Goal: Navigation & Orientation: Find specific page/section

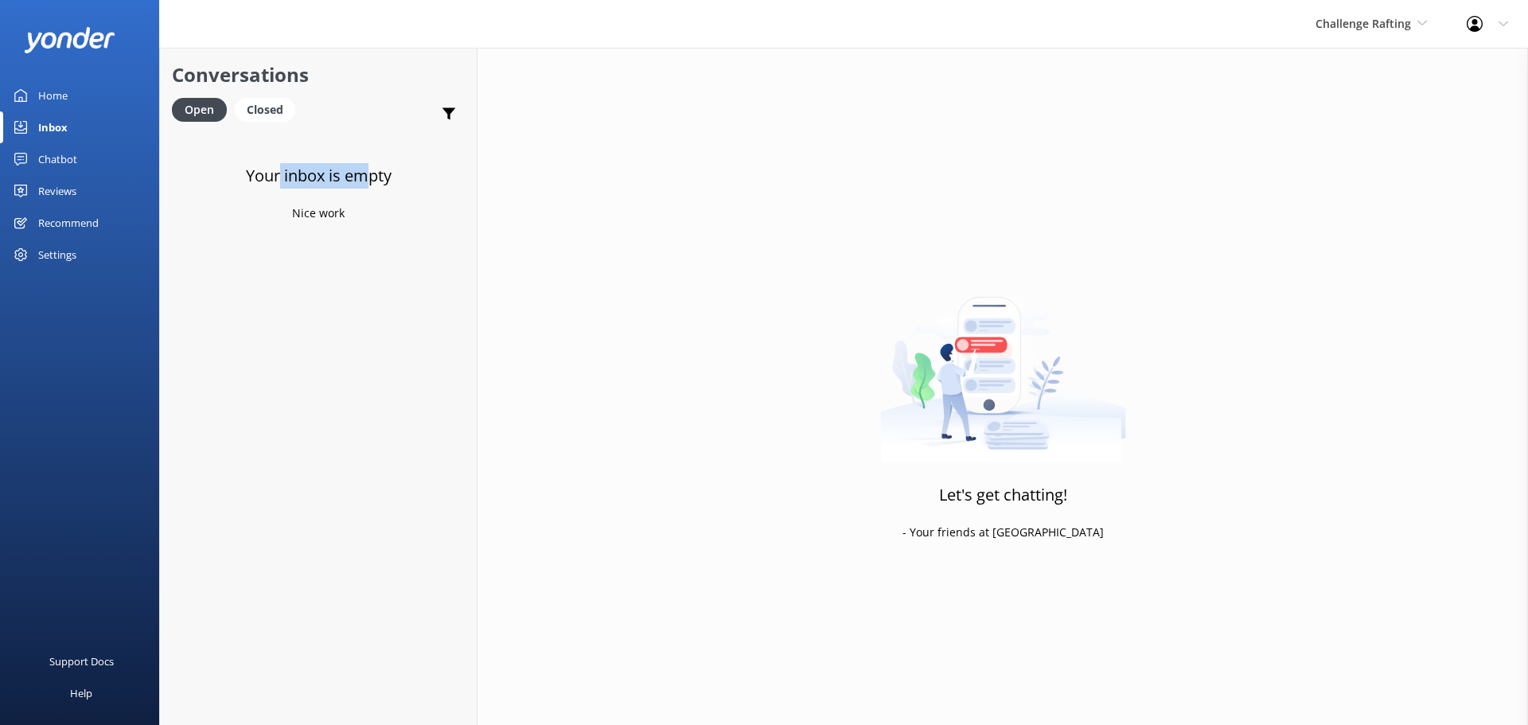
drag, startPoint x: 363, startPoint y: 209, endPoint x: 268, endPoint y: 185, distance: 97.9
click at [271, 187] on div "Your inbox is empty Nice work" at bounding box center [318, 493] width 317 height 725
click at [231, 174] on div "Your inbox is empty Nice work" at bounding box center [318, 493] width 317 height 725
drag, startPoint x: 235, startPoint y: 171, endPoint x: 351, endPoint y: 230, distance: 130.3
click at [348, 232] on div "Your inbox is empty Nice work" at bounding box center [318, 493] width 317 height 725
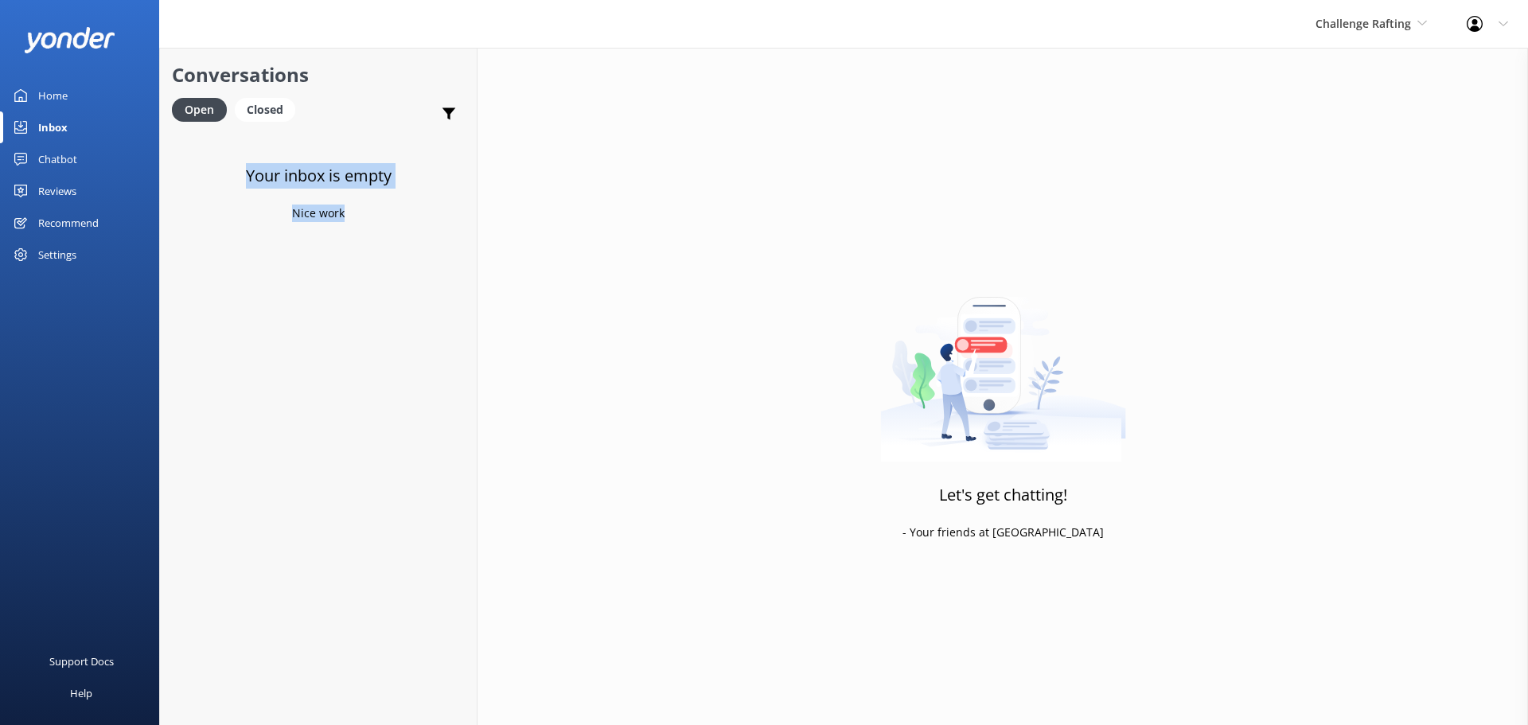
click at [354, 228] on div "Your inbox is empty Nice work" at bounding box center [318, 493] width 317 height 725
click at [425, 19] on div "Challenge Rafting Milford Sound Scenic Flights The Helicopter Line Glacier Heli…" at bounding box center [764, 24] width 1528 height 48
click at [51, 377] on div "Support Docs Help" at bounding box center [79, 544] width 159 height 363
click at [65, 122] on div "Inbox" at bounding box center [52, 127] width 29 height 32
click at [1396, 20] on span "Challenge Rafting" at bounding box center [1364, 23] width 96 height 15
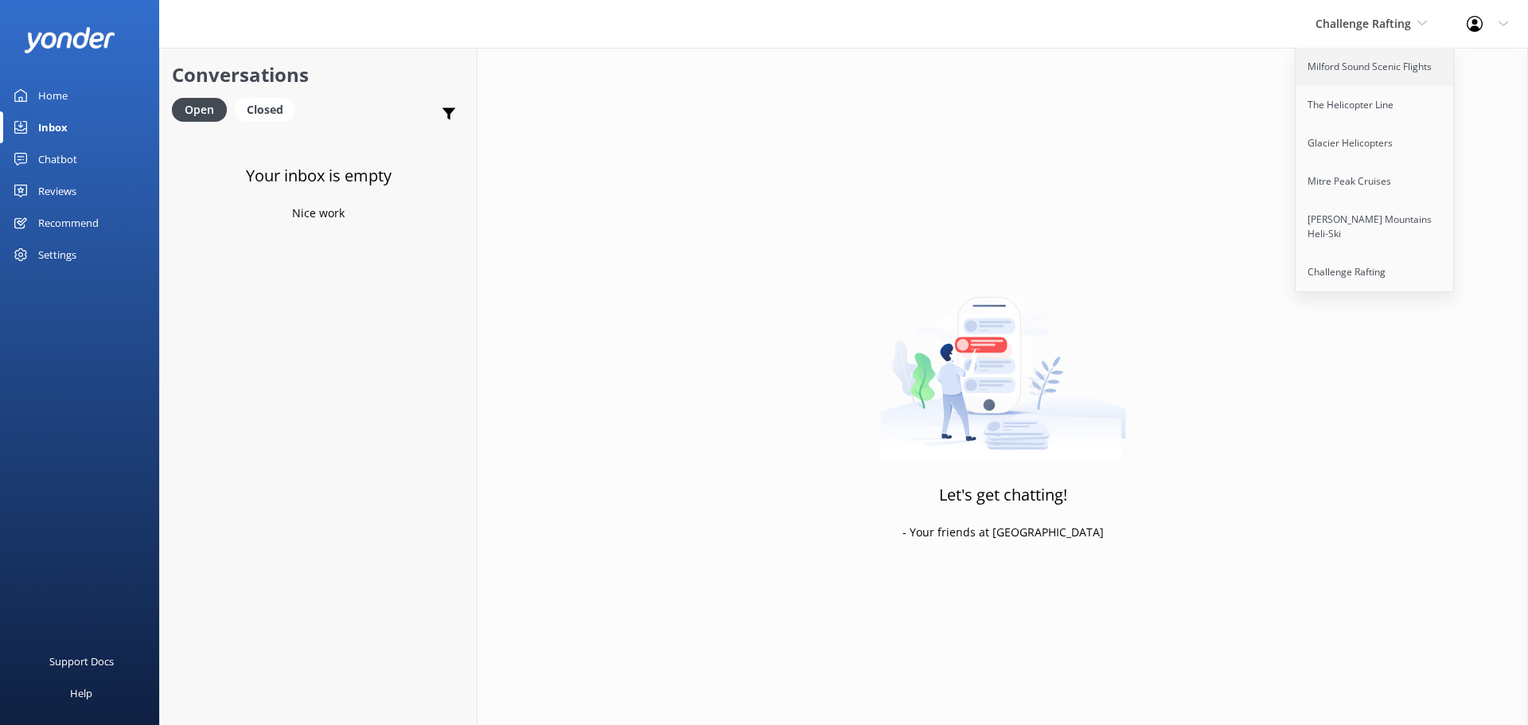
click at [1364, 80] on link "Milford Sound Scenic Flights" at bounding box center [1375, 67] width 159 height 38
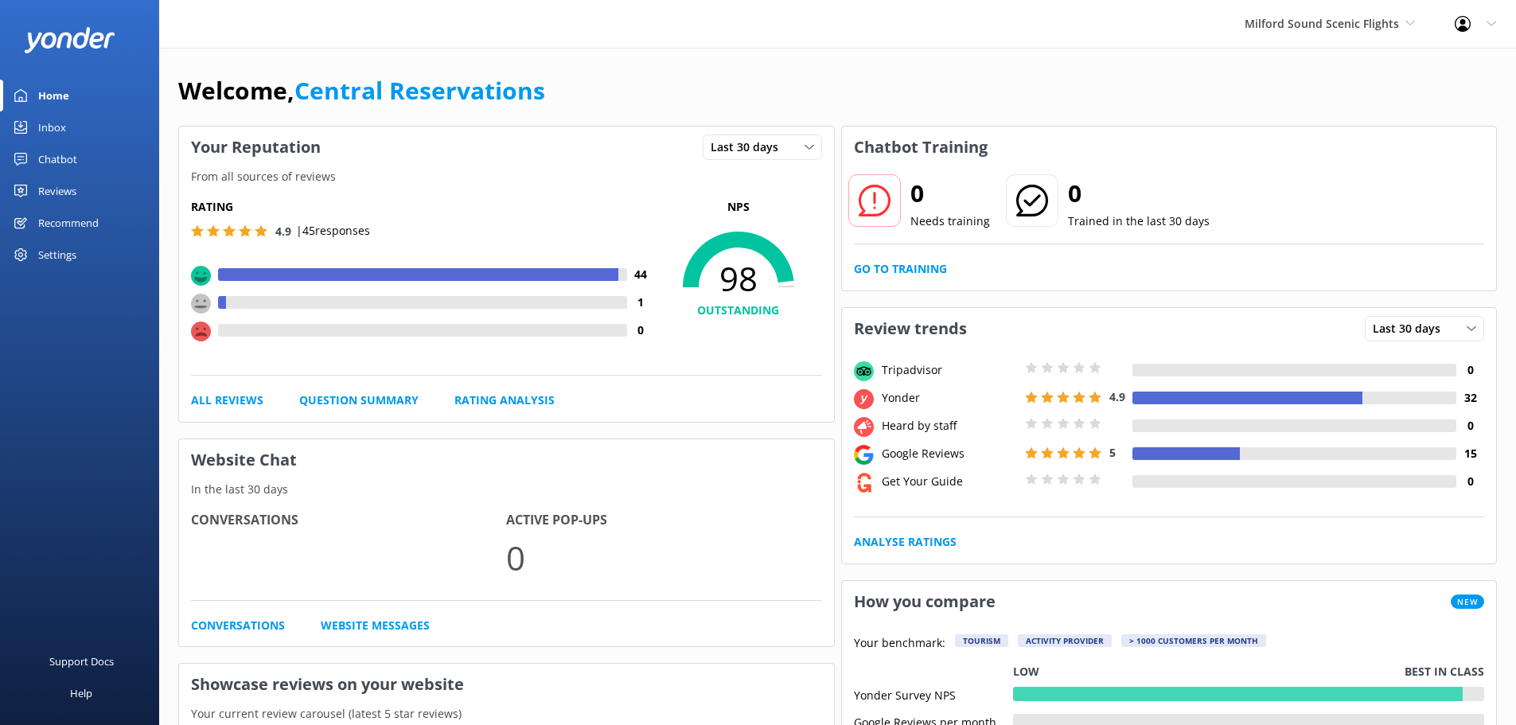
click at [57, 118] on div "Inbox" at bounding box center [52, 127] width 28 height 32
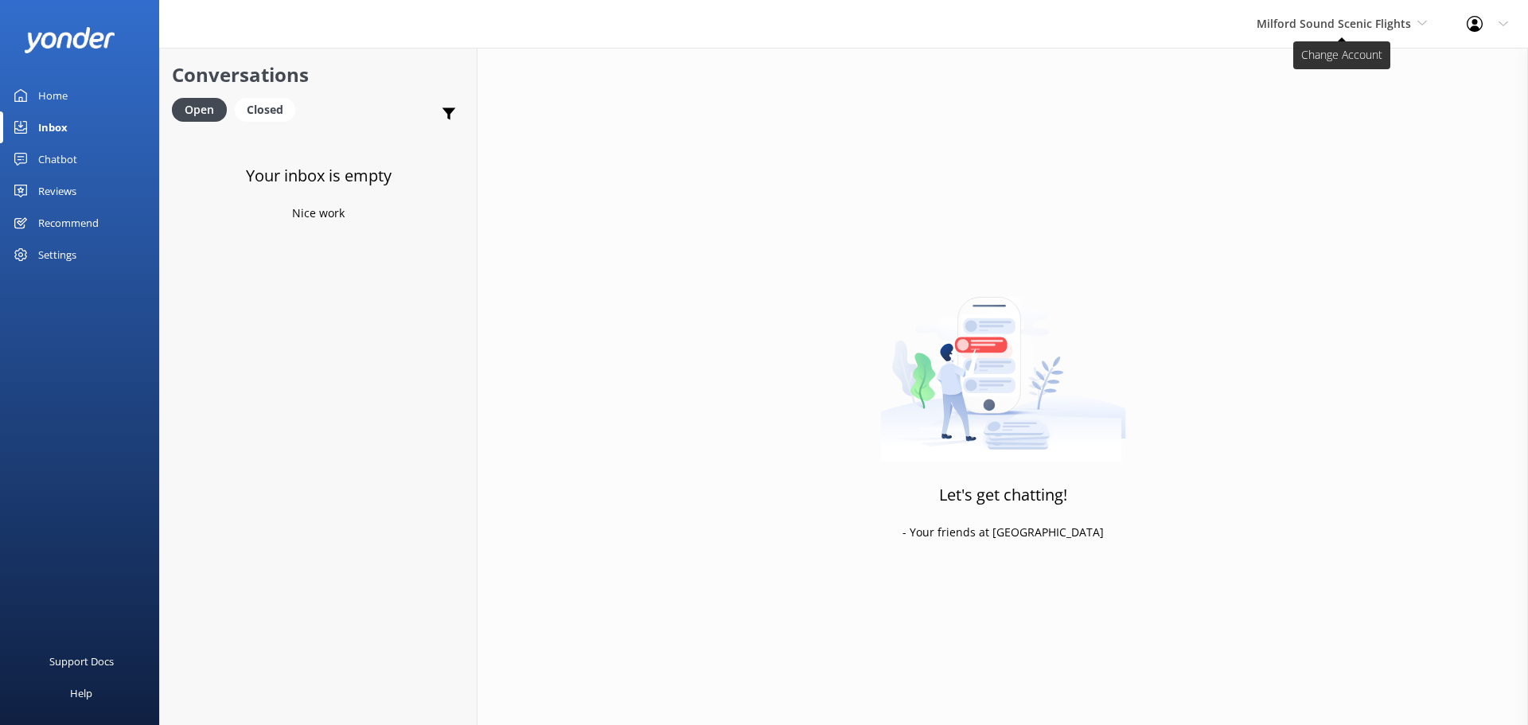
click at [1290, 29] on span "Milford Sound Scenic Flights" at bounding box center [1334, 23] width 154 height 15
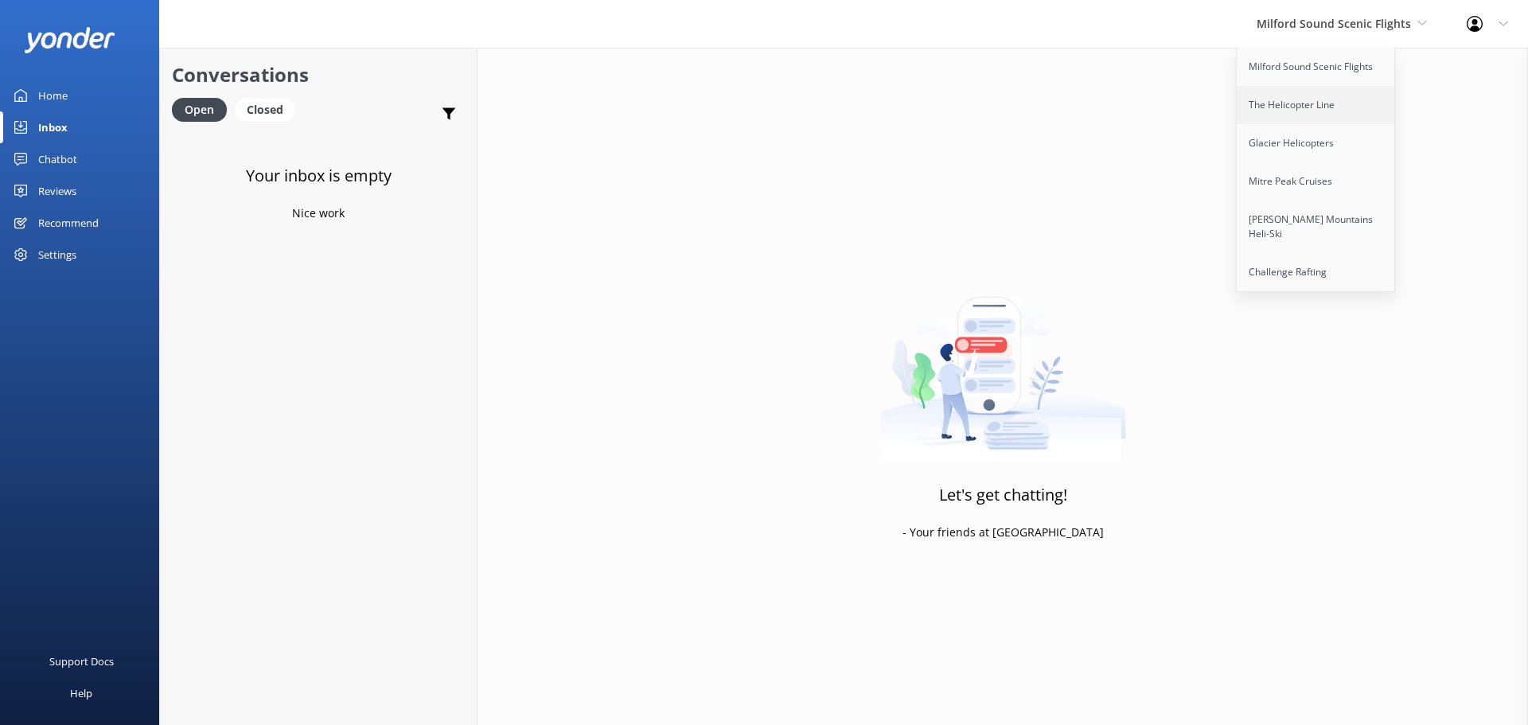
click at [1314, 107] on link "The Helicopter Line" at bounding box center [1316, 105] width 159 height 38
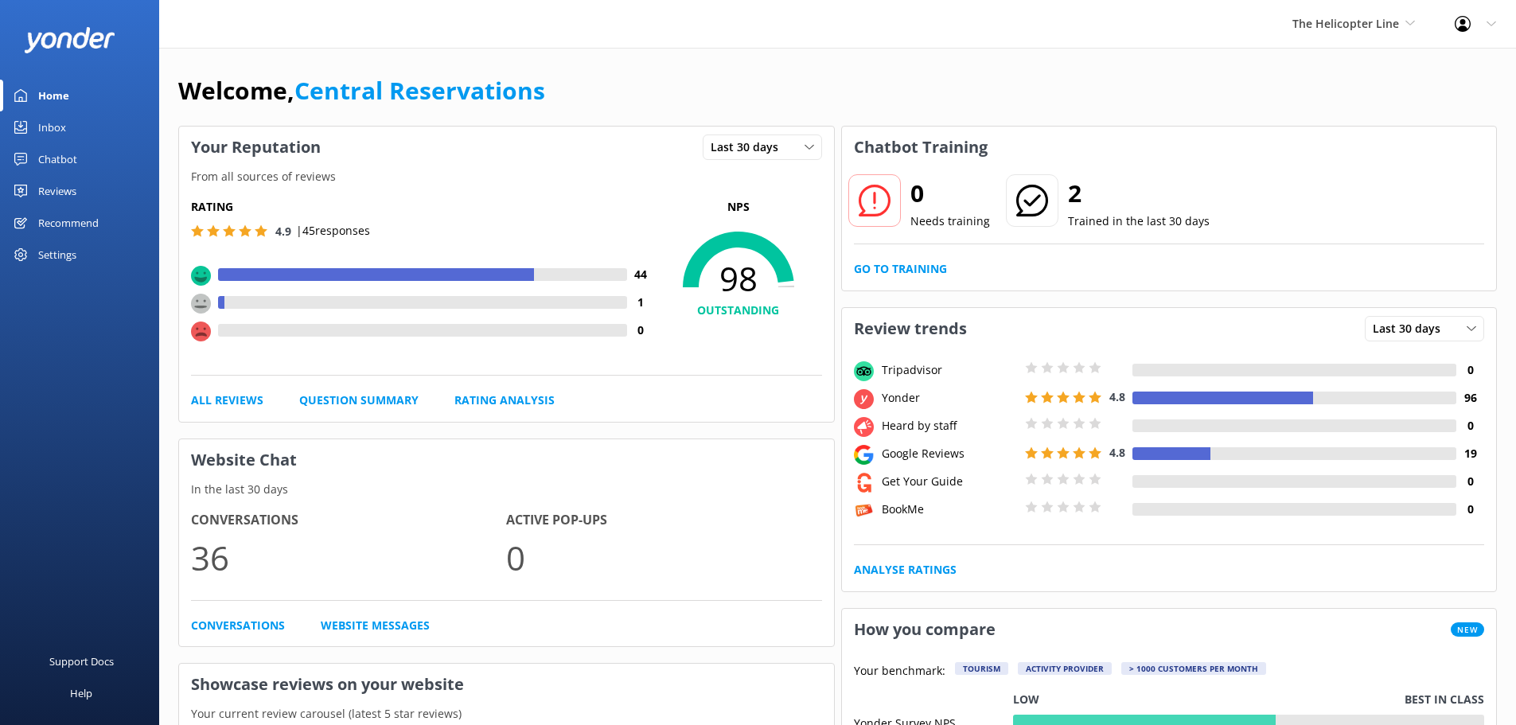
click at [64, 124] on div "Inbox" at bounding box center [52, 127] width 28 height 32
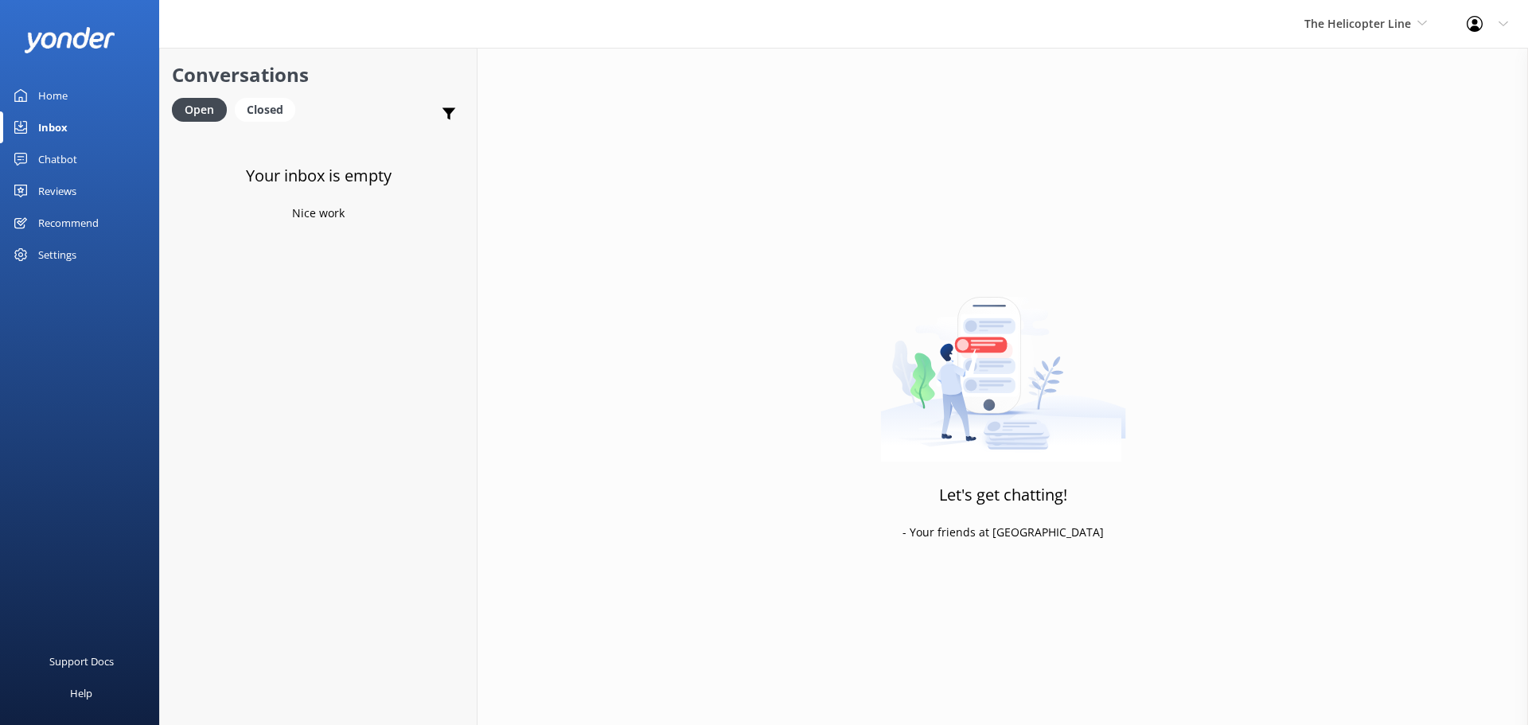
click at [58, 127] on div "Inbox" at bounding box center [52, 127] width 29 height 32
click at [1389, 20] on span "The Helicopter Line" at bounding box center [1358, 23] width 107 height 15
click at [1372, 134] on link "Glacier Helicopters" at bounding box center [1364, 143] width 159 height 38
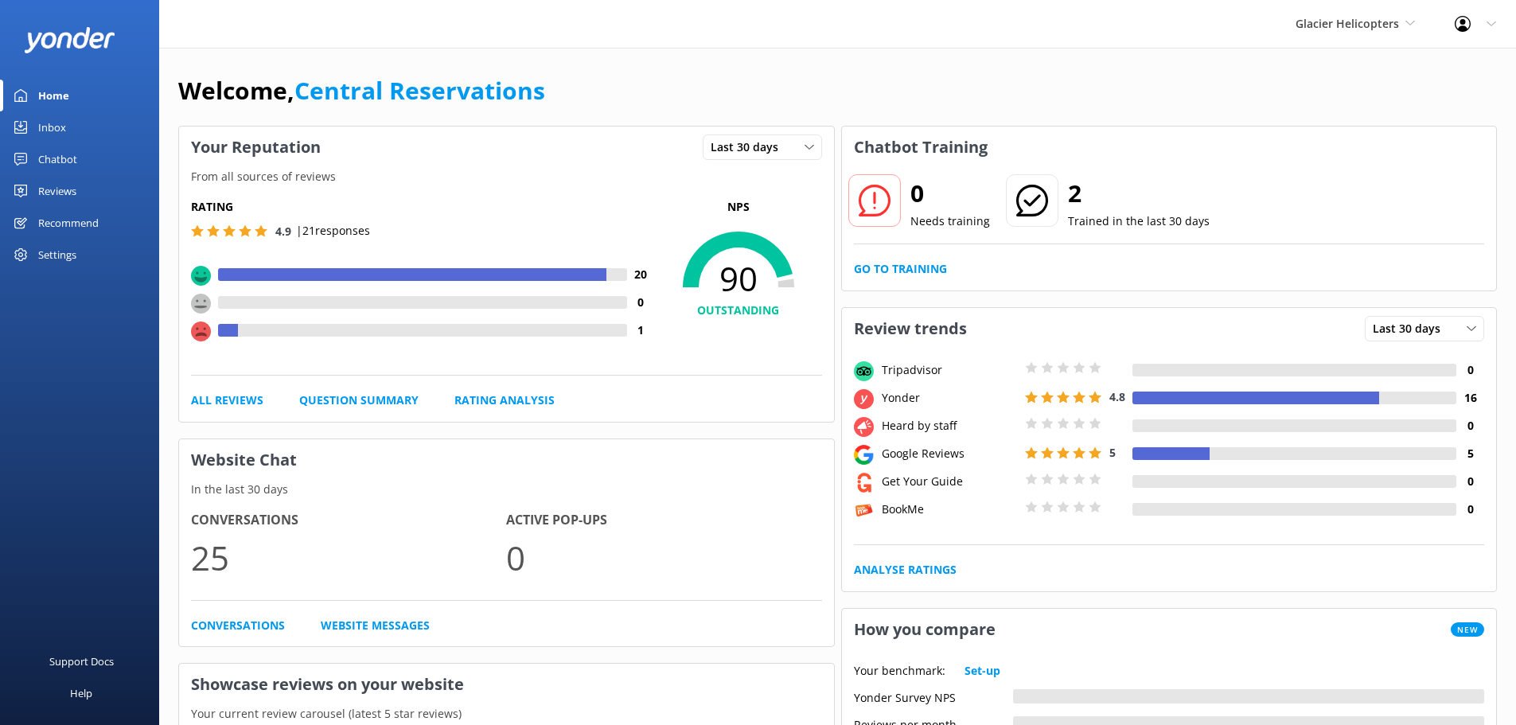
click at [68, 131] on link "Inbox" at bounding box center [79, 127] width 159 height 32
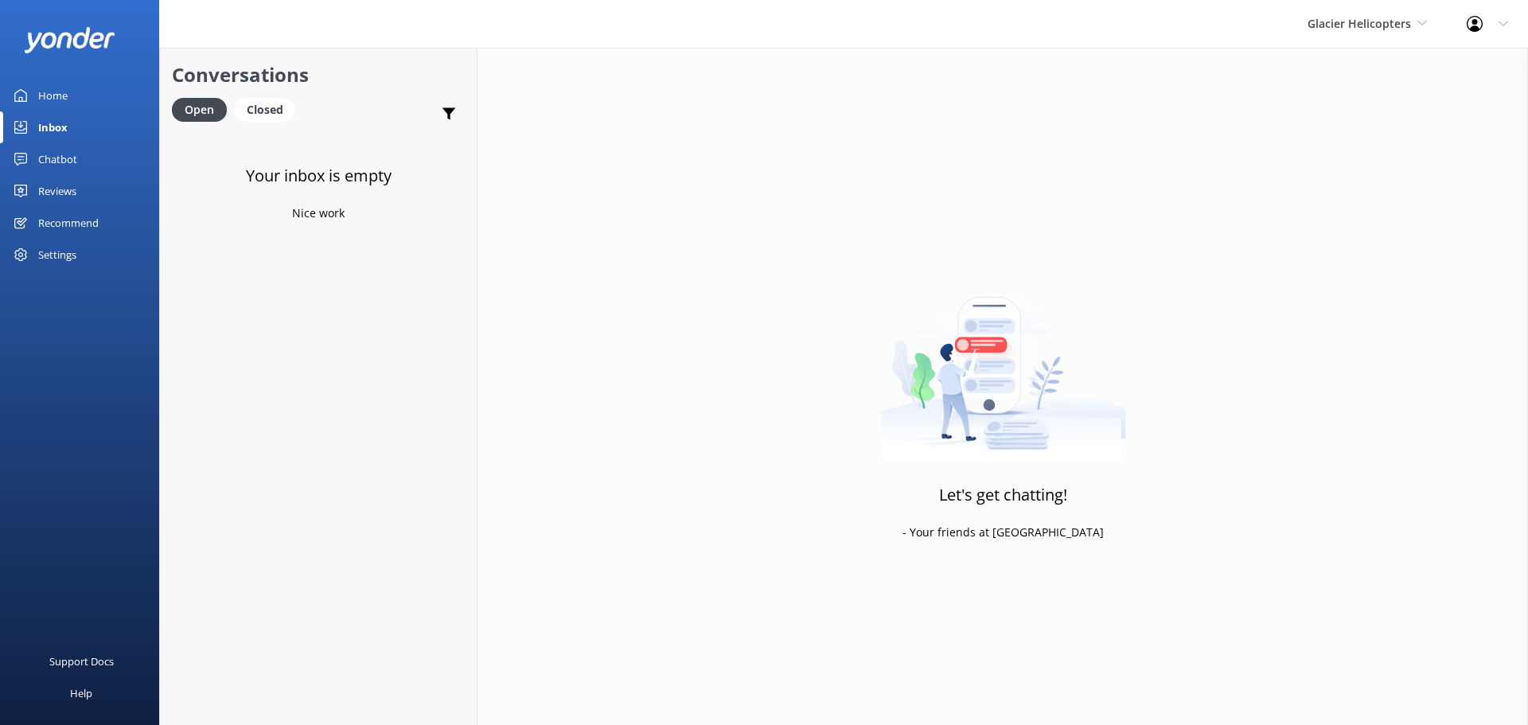
click at [74, 144] on div "Chatbot" at bounding box center [57, 159] width 39 height 32
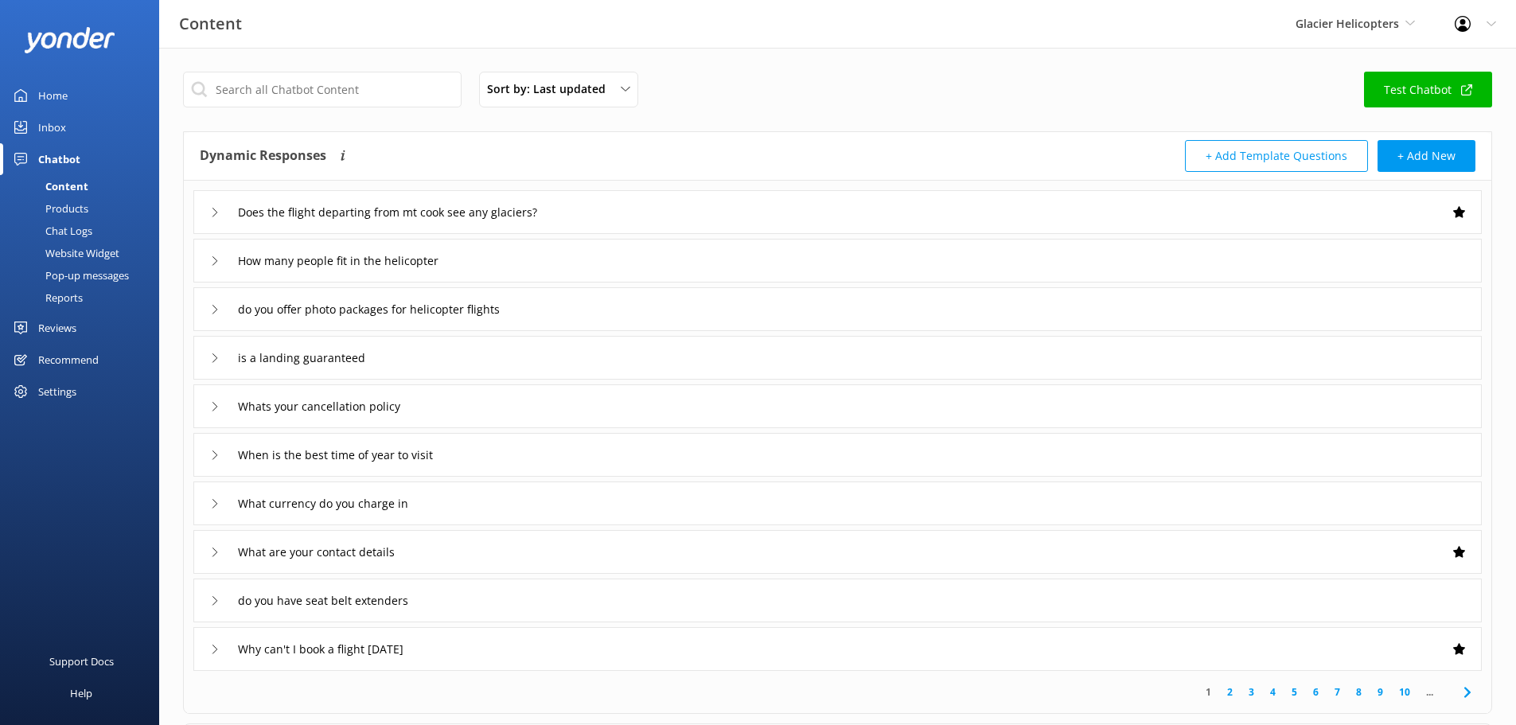
click at [51, 120] on div "Inbox" at bounding box center [52, 127] width 28 height 32
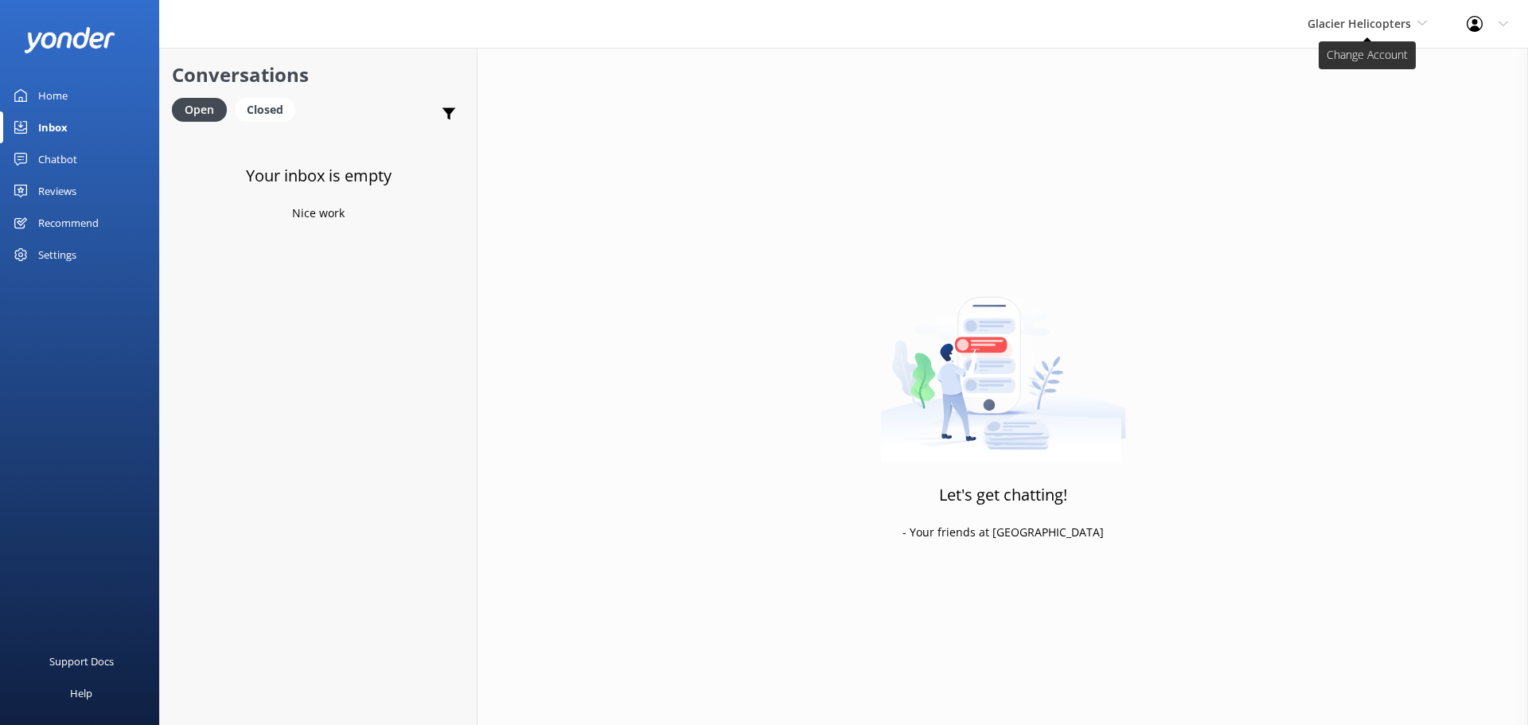
click at [1379, 20] on span "Glacier Helicopters" at bounding box center [1359, 23] width 103 height 15
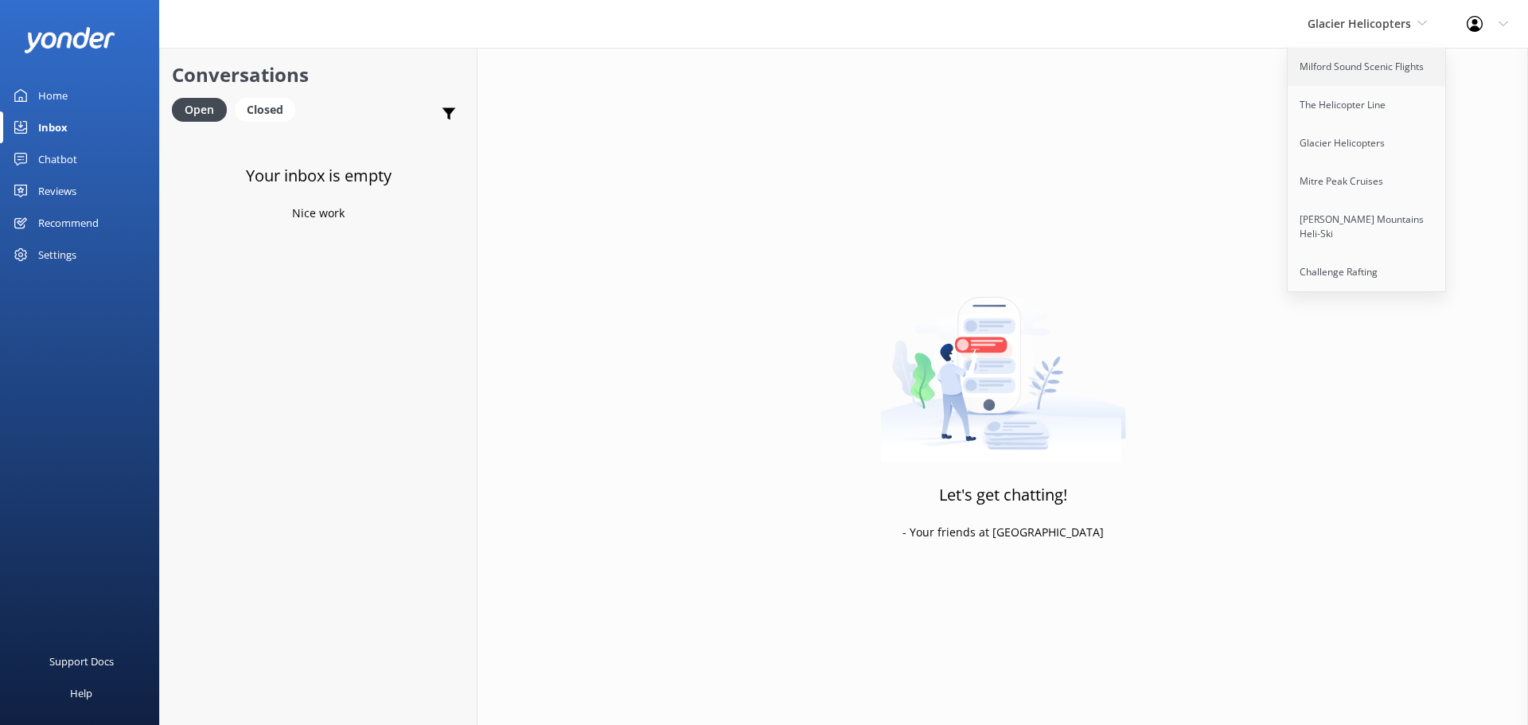
click at [1374, 62] on link "Milford Sound Scenic Flights" at bounding box center [1367, 67] width 159 height 38
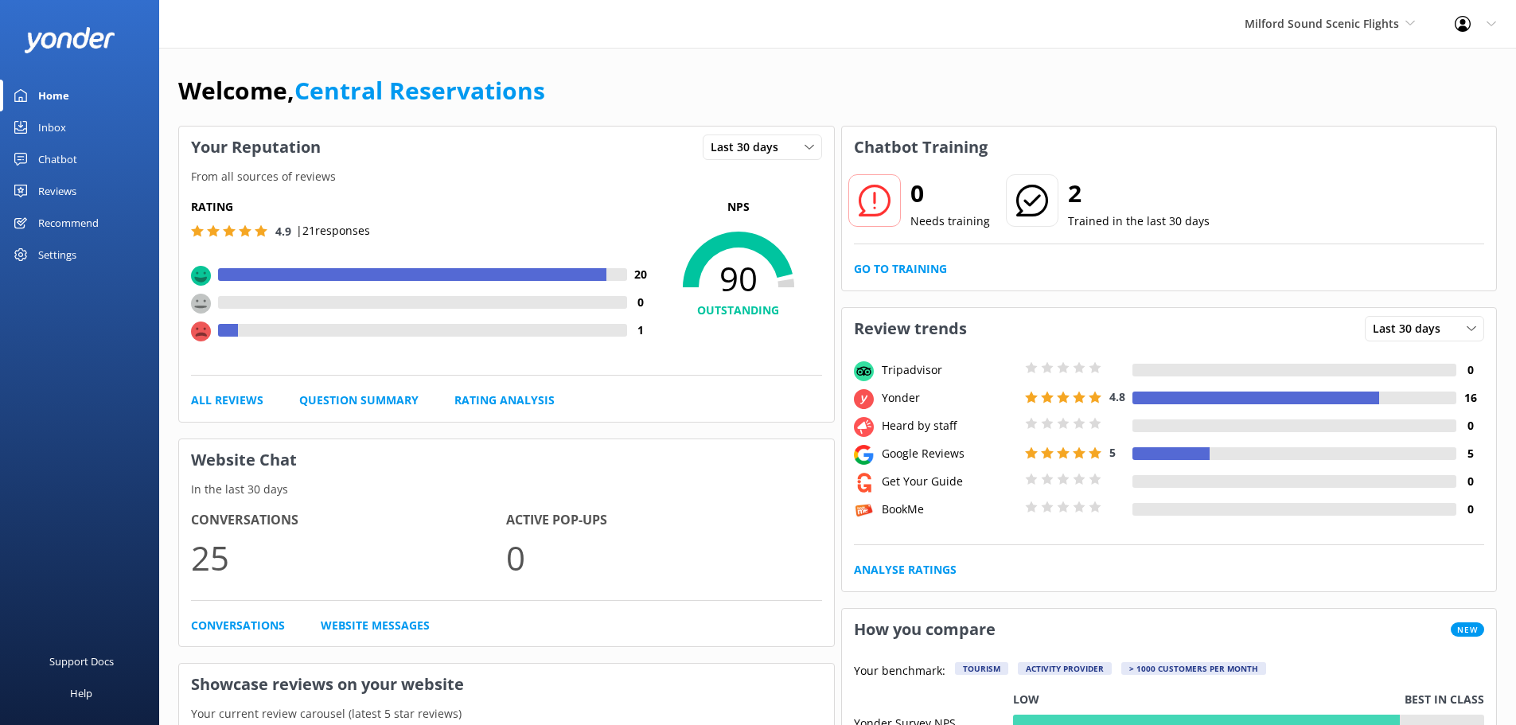
click at [66, 120] on link "Inbox" at bounding box center [79, 127] width 159 height 32
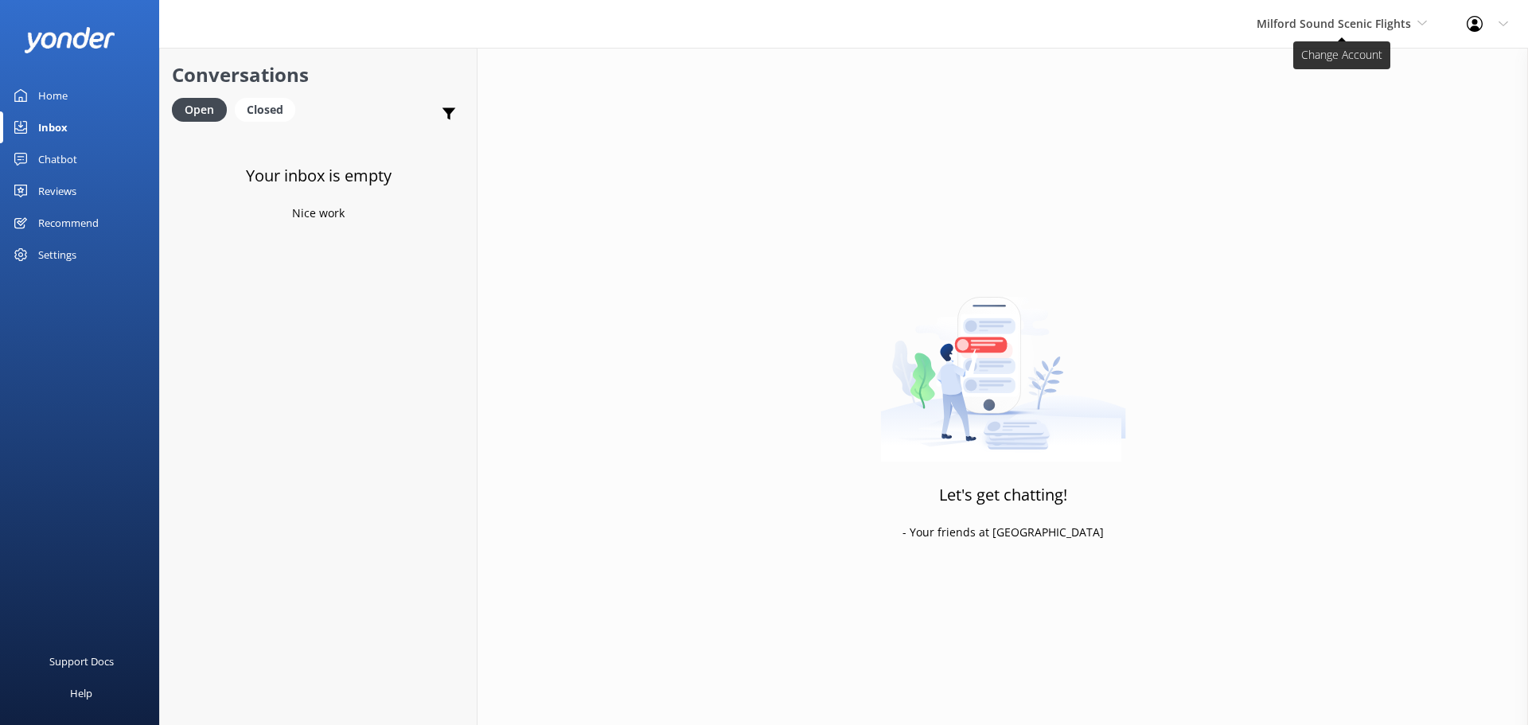
click at [1336, 15] on span "Milford Sound Scenic Flights" at bounding box center [1342, 24] width 170 height 18
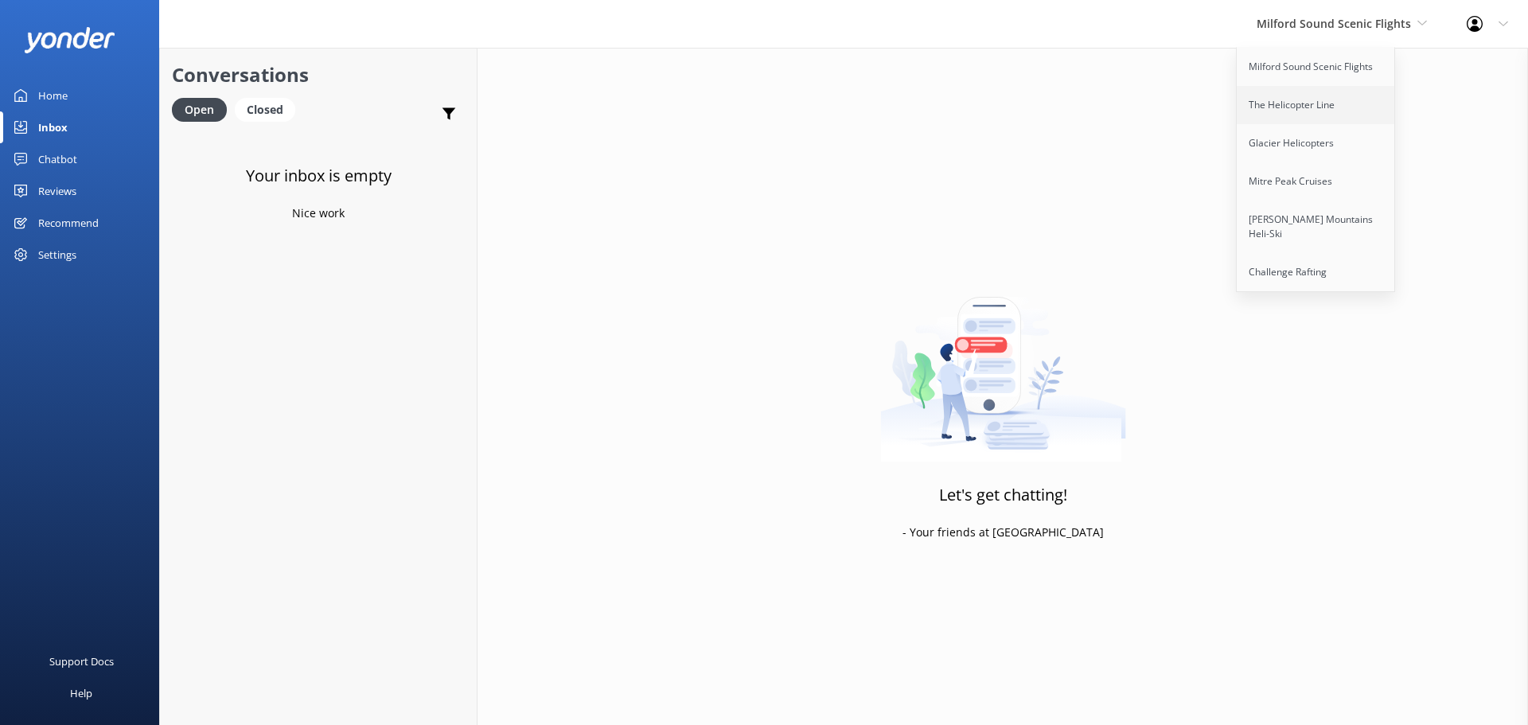
click at [1314, 105] on link "The Helicopter Line" at bounding box center [1316, 105] width 159 height 38
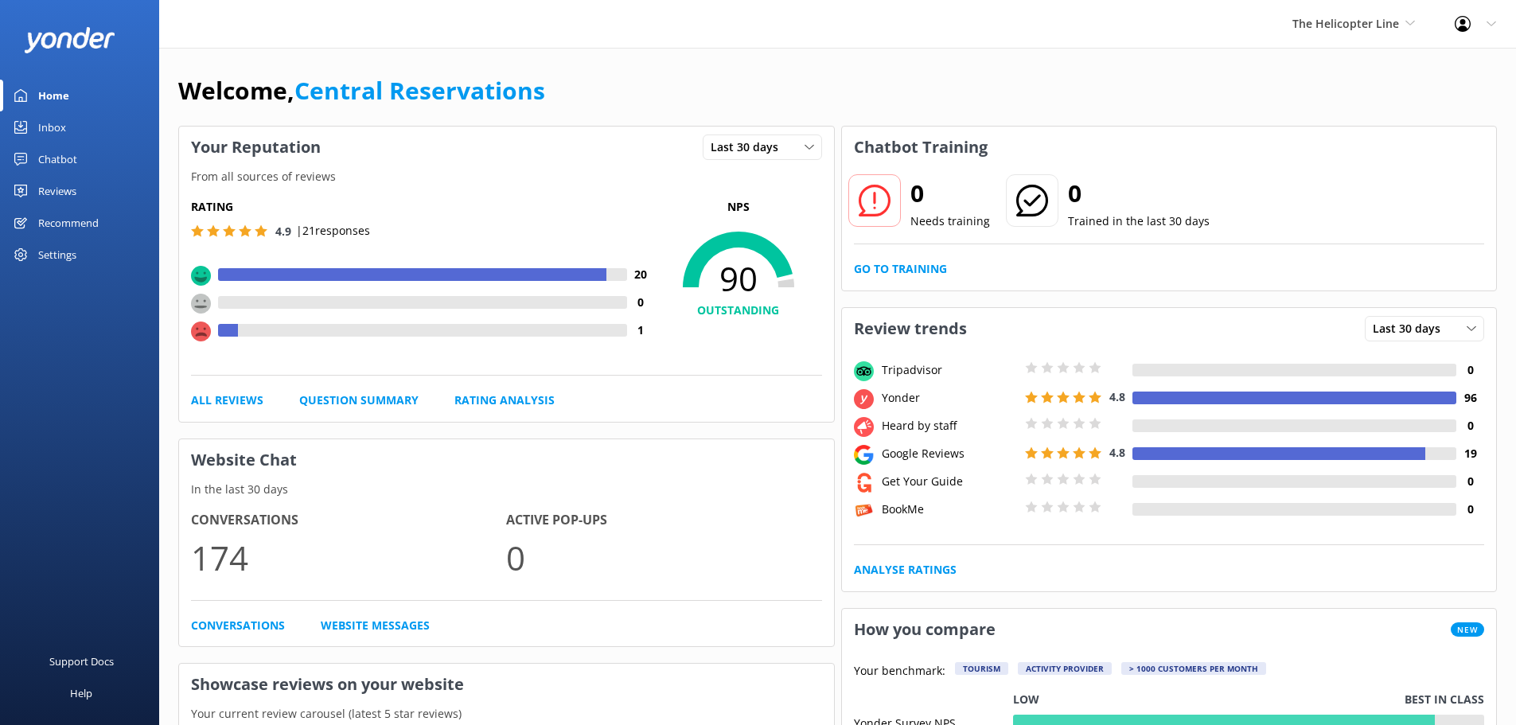
click at [103, 123] on link "Inbox" at bounding box center [79, 127] width 159 height 32
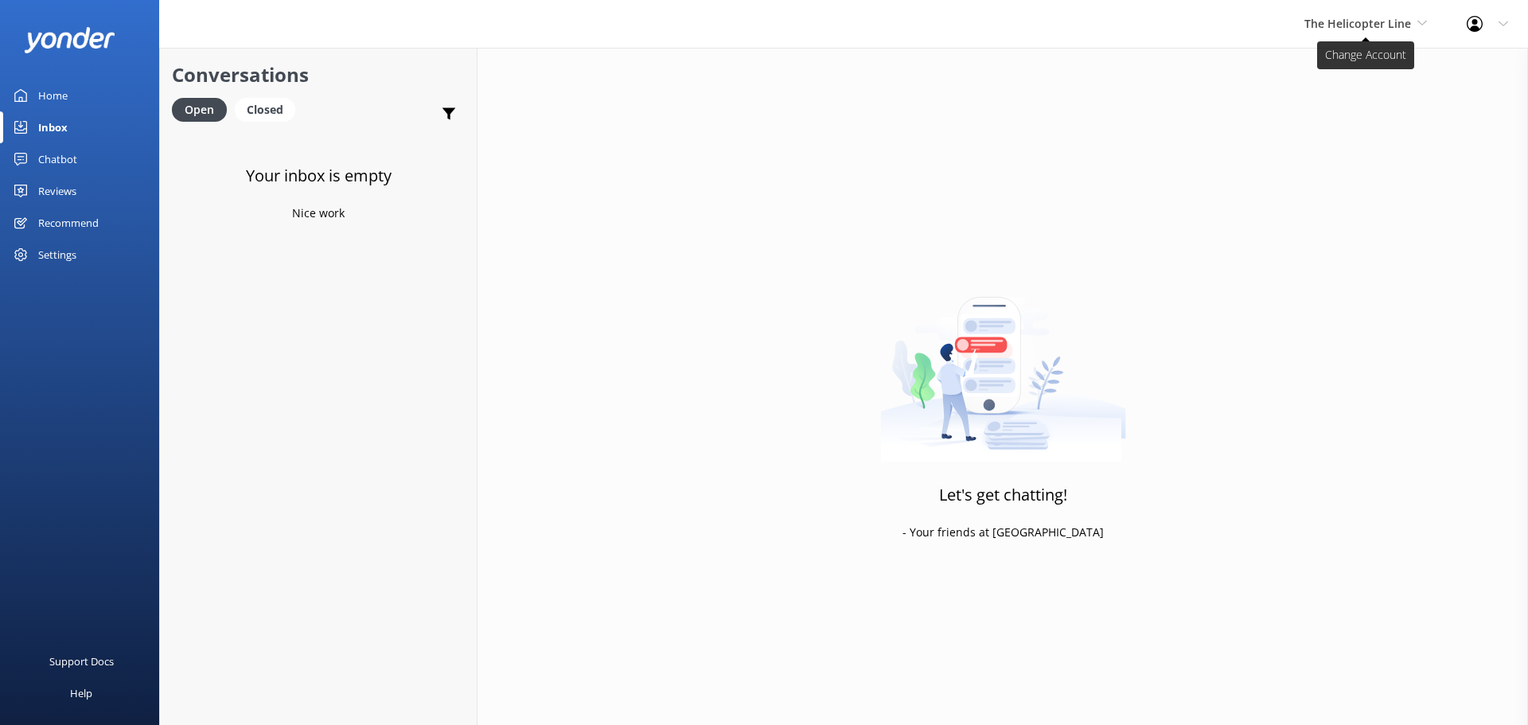
click at [1383, 23] on span "The Helicopter Line" at bounding box center [1358, 23] width 107 height 15
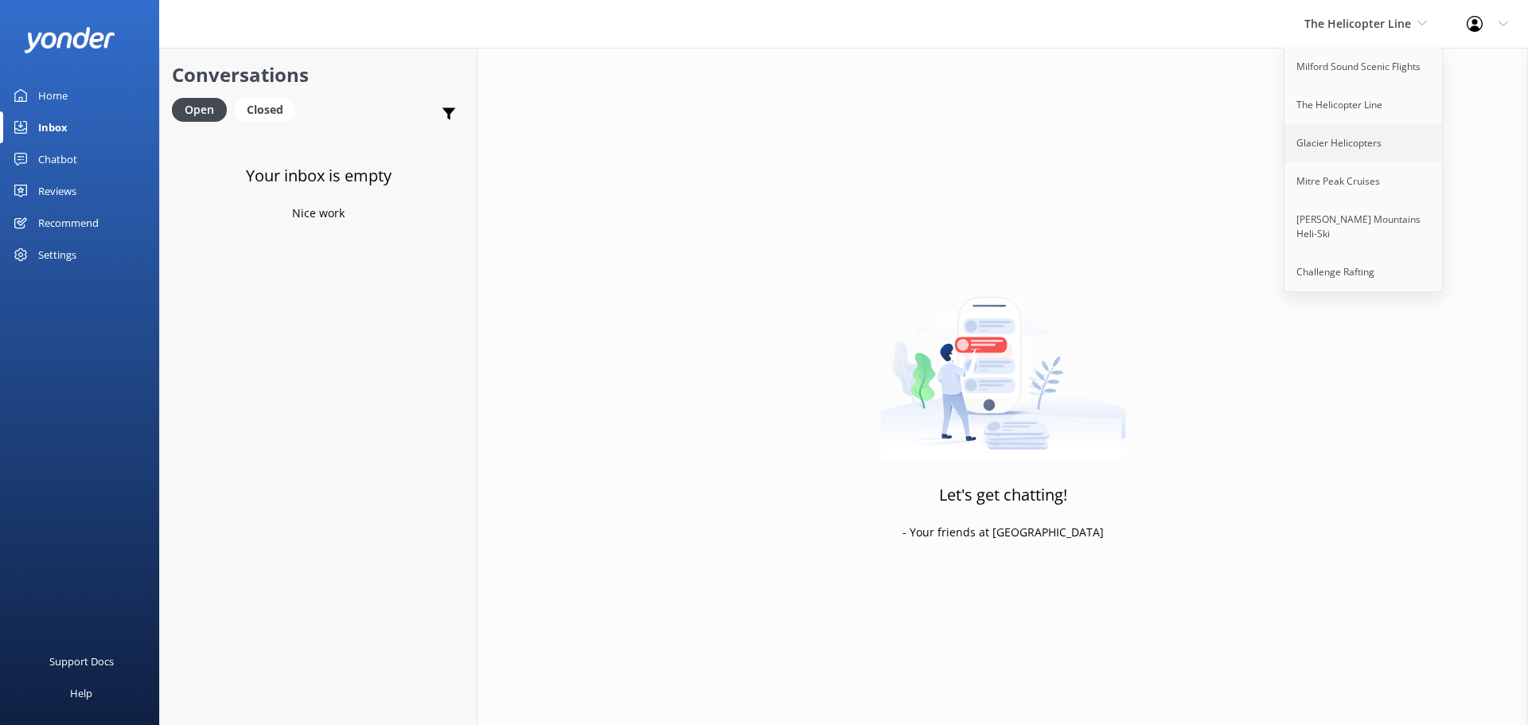
click at [1375, 144] on link "Glacier Helicopters" at bounding box center [1364, 143] width 159 height 38
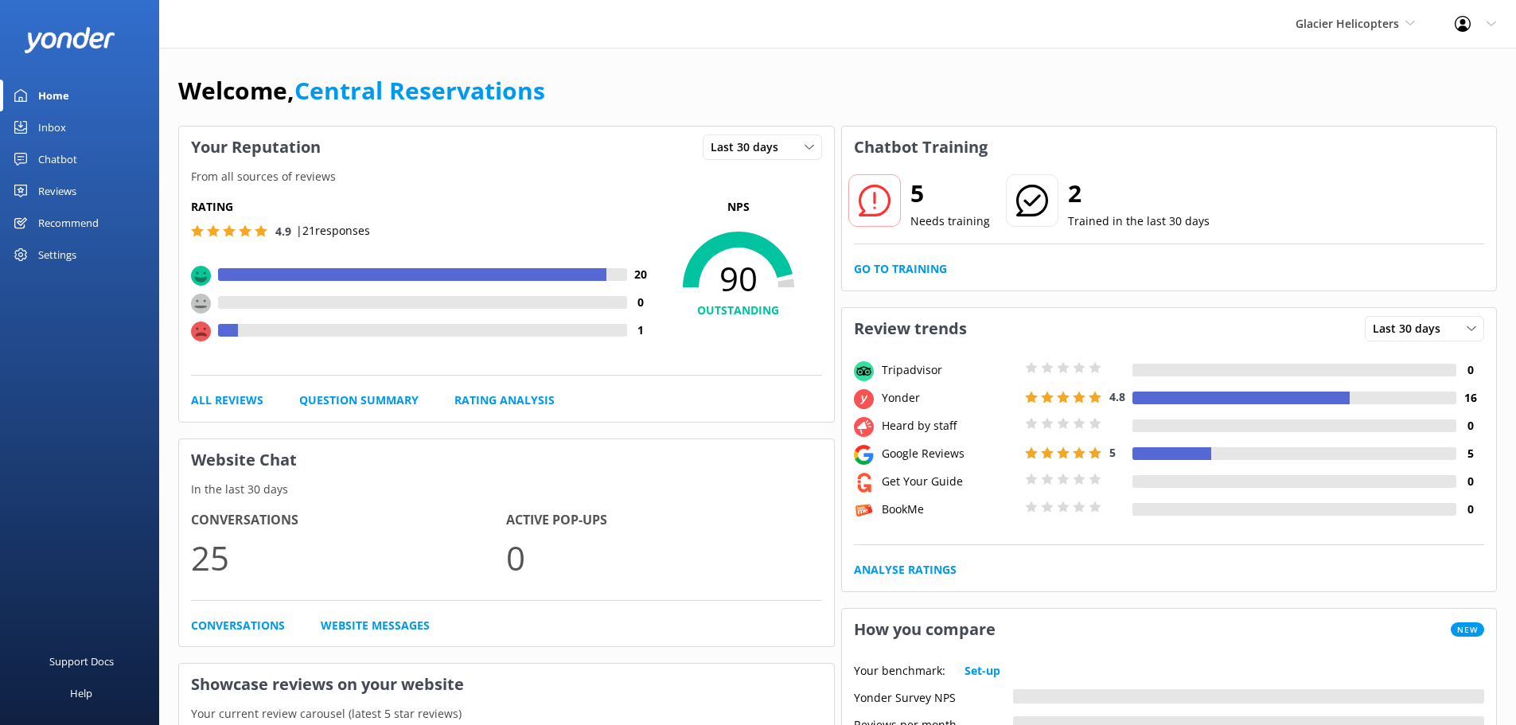
click at [55, 135] on div "Inbox" at bounding box center [52, 127] width 28 height 32
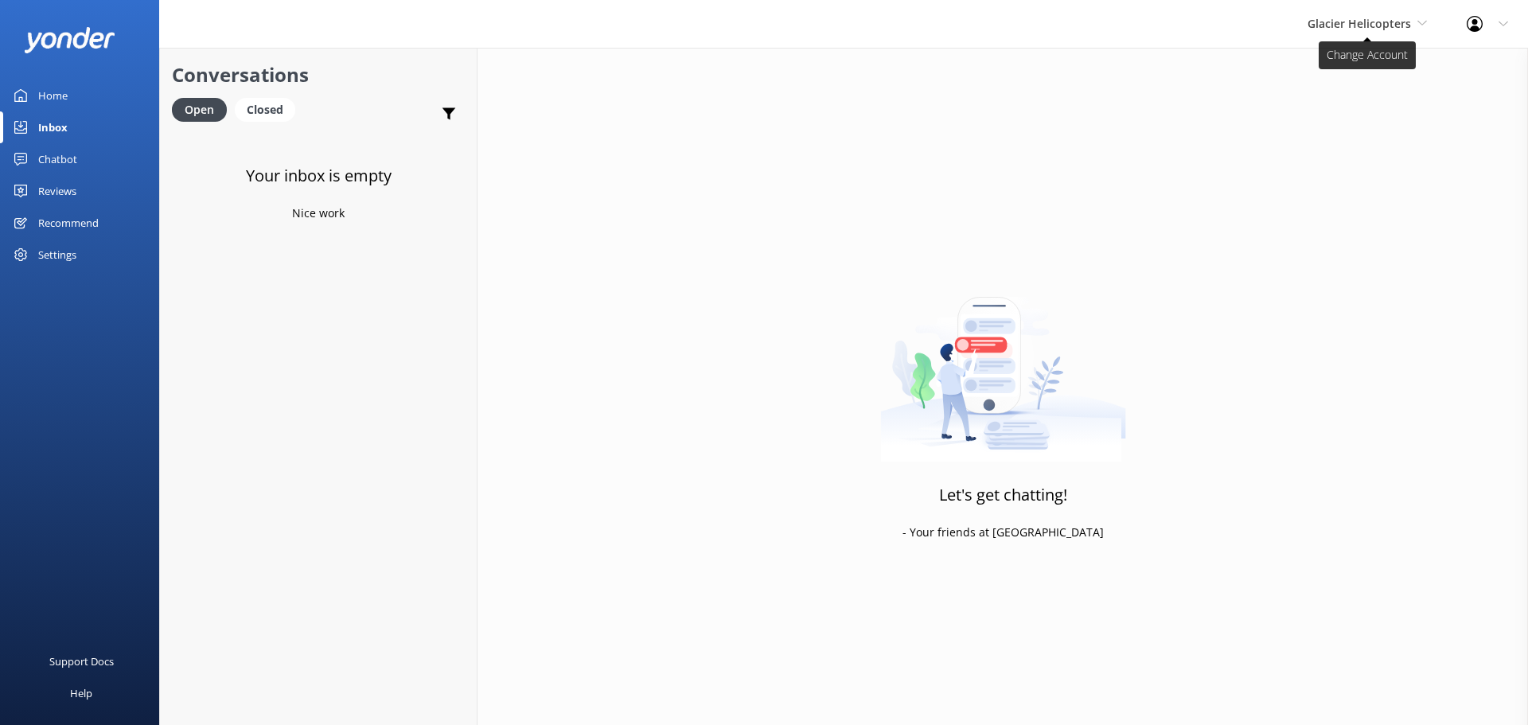
click at [1310, 31] on span "Glacier Helicopters" at bounding box center [1367, 24] width 119 height 18
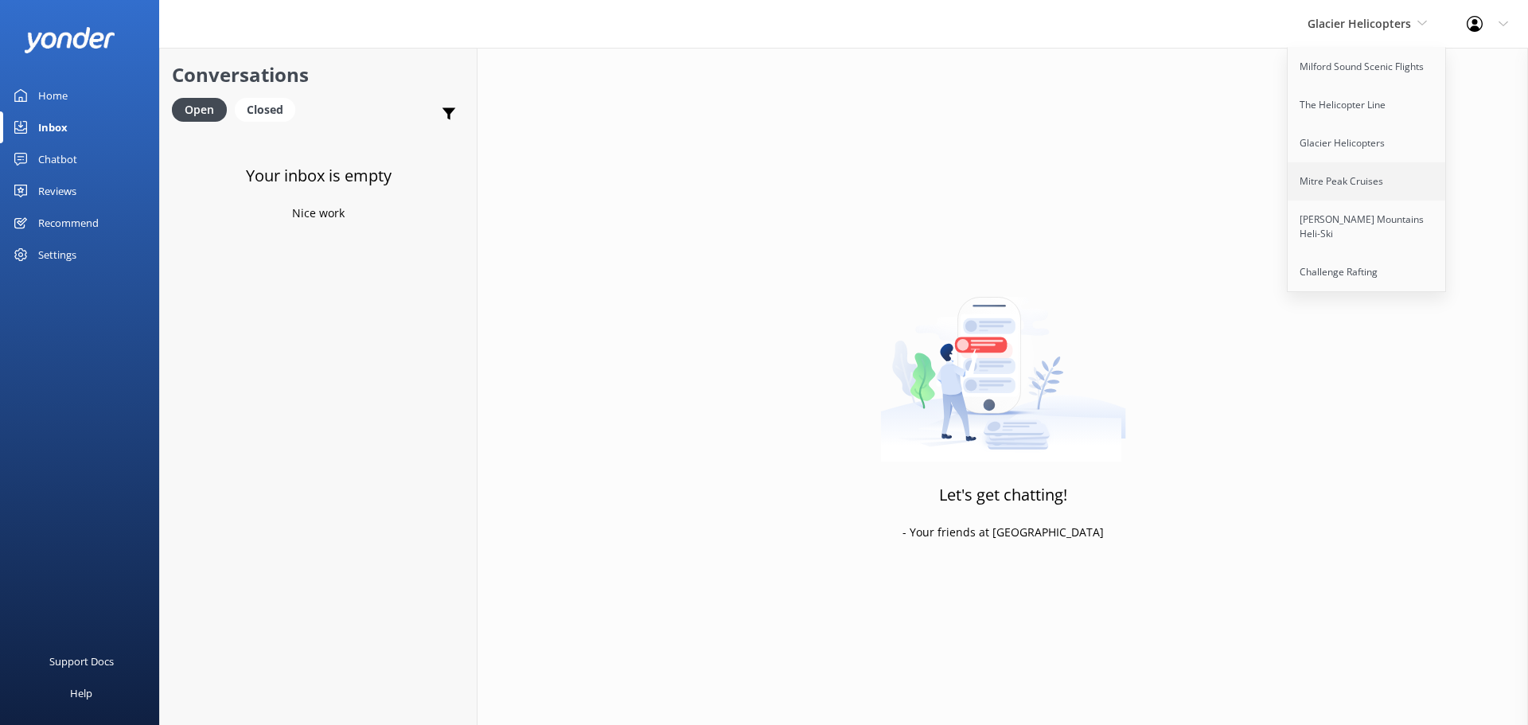
click at [1381, 181] on link "Mitre Peak Cruises" at bounding box center [1367, 181] width 159 height 38
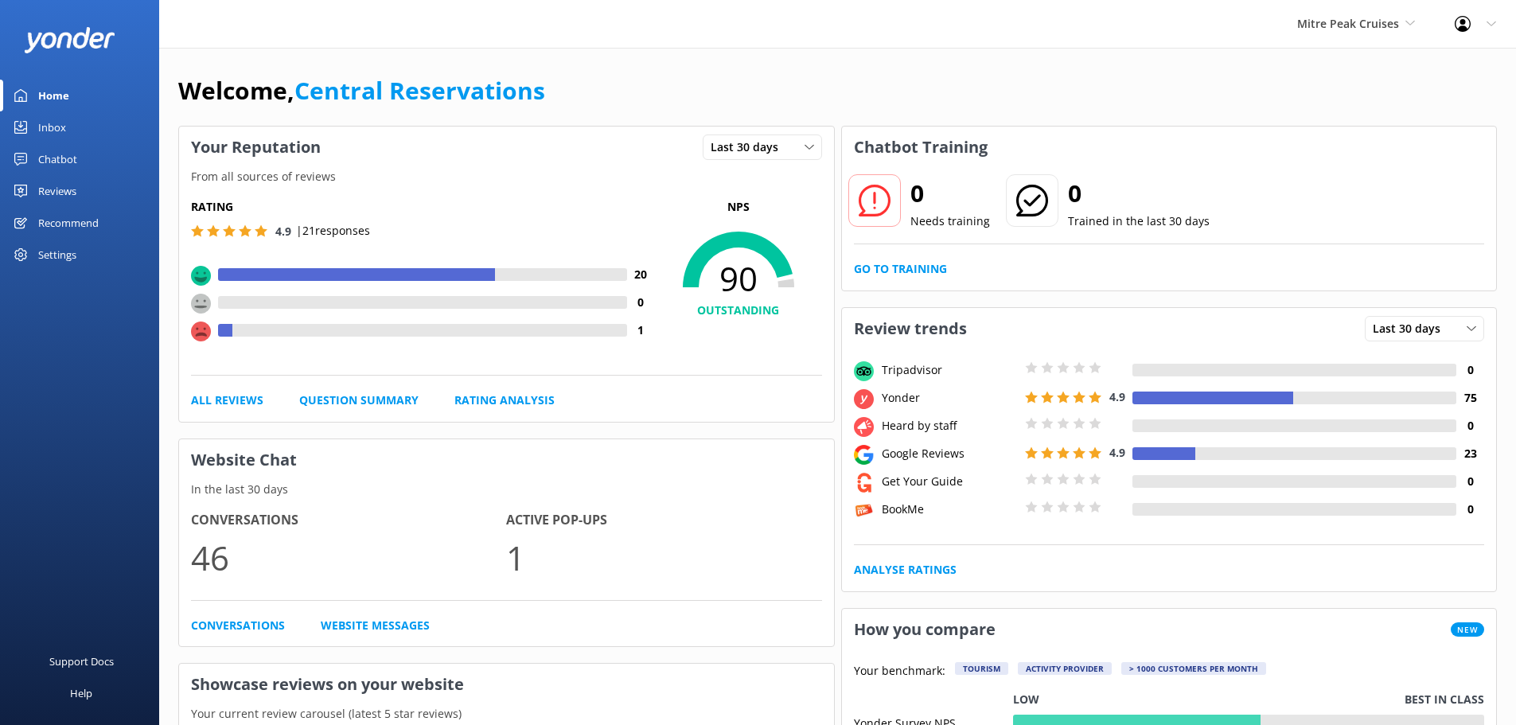
click at [54, 127] on div "Inbox" at bounding box center [52, 127] width 28 height 32
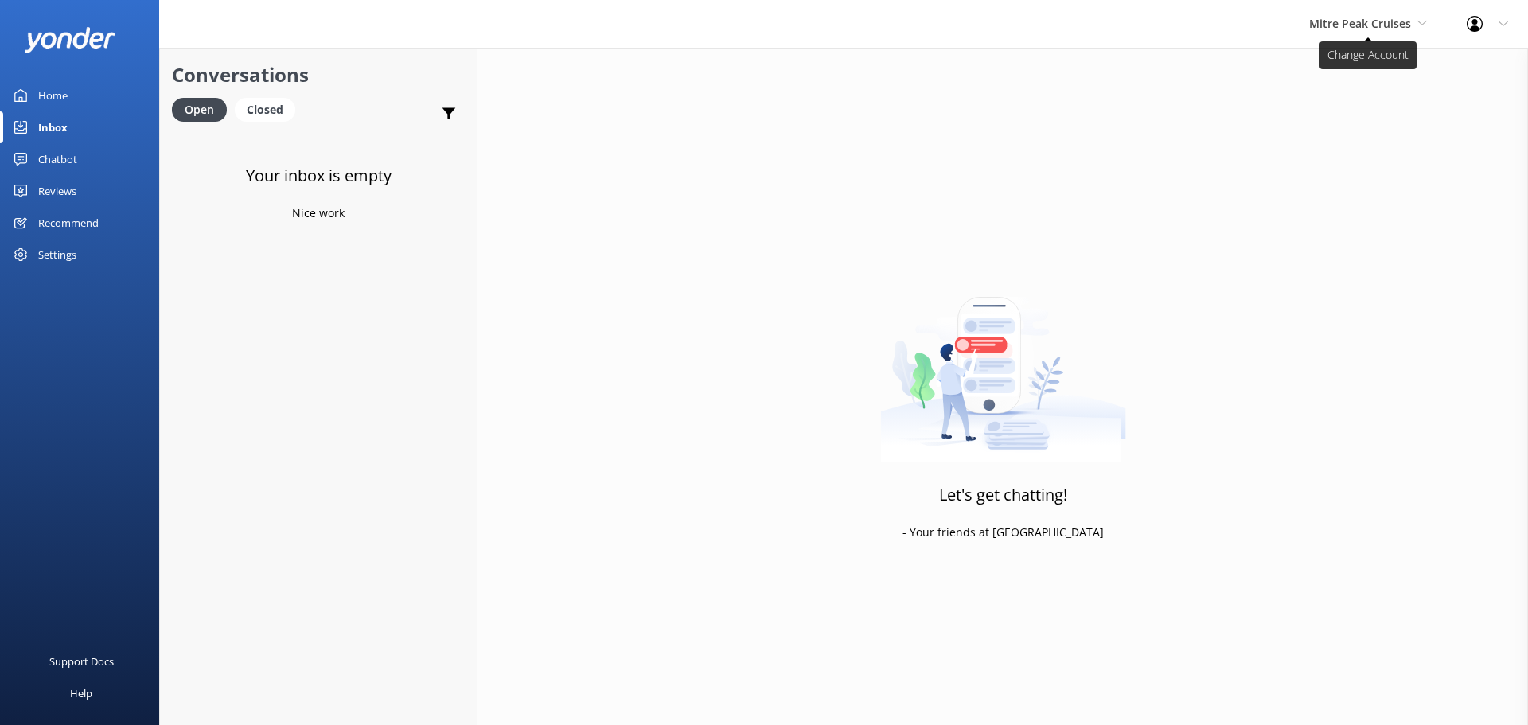
click at [1395, 18] on span "Mitre Peak Cruises" at bounding box center [1360, 23] width 102 height 15
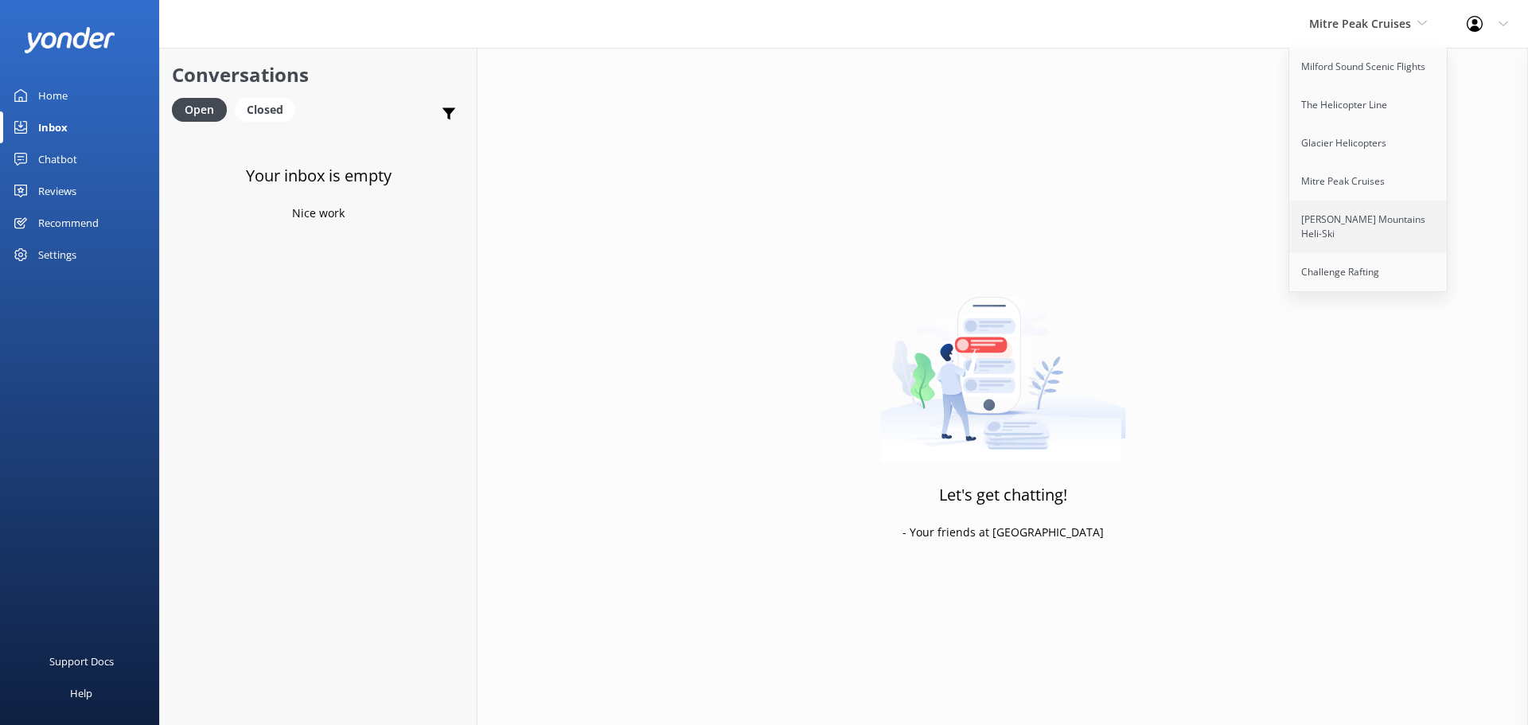
click at [1369, 207] on link "[PERSON_NAME] Mountains Heli-Ski" at bounding box center [1368, 227] width 159 height 53
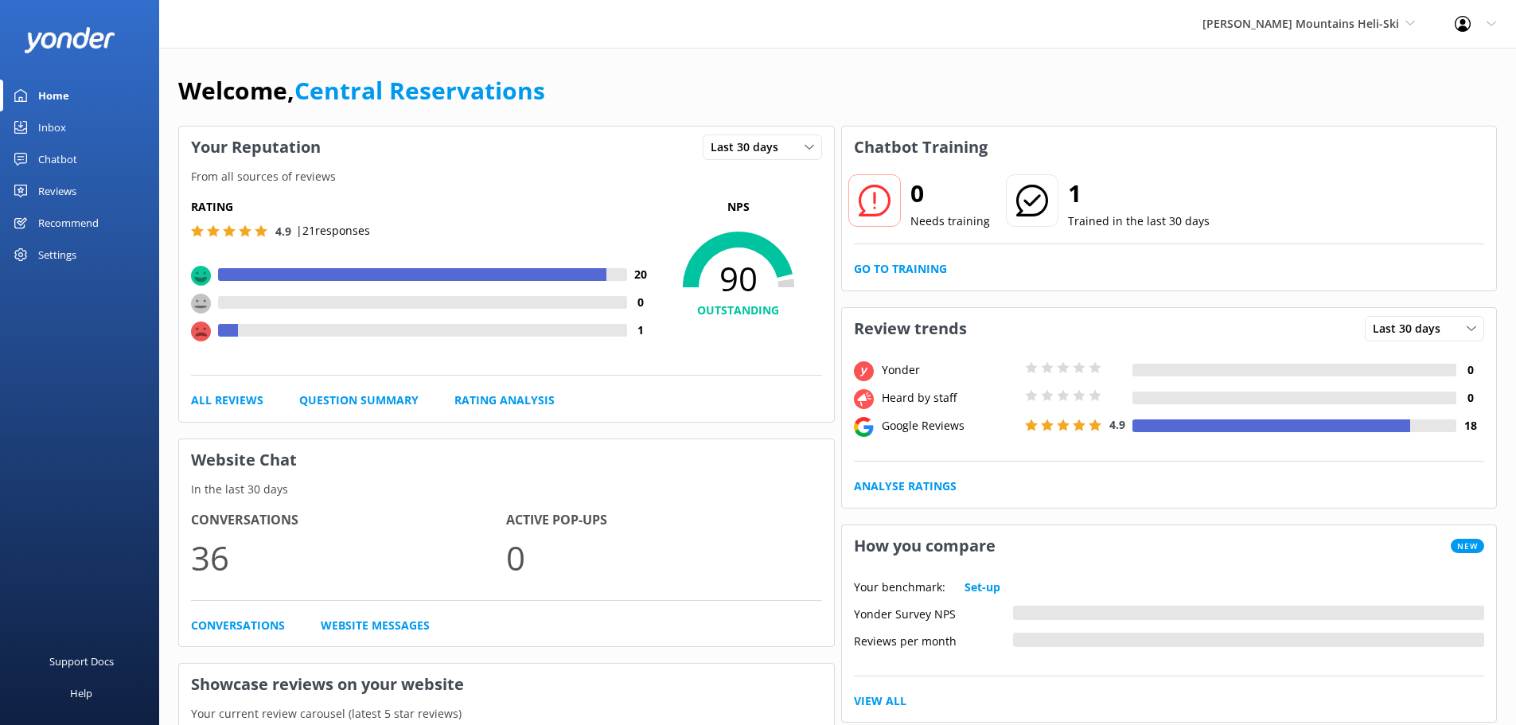
click at [68, 124] on link "Inbox" at bounding box center [79, 127] width 159 height 32
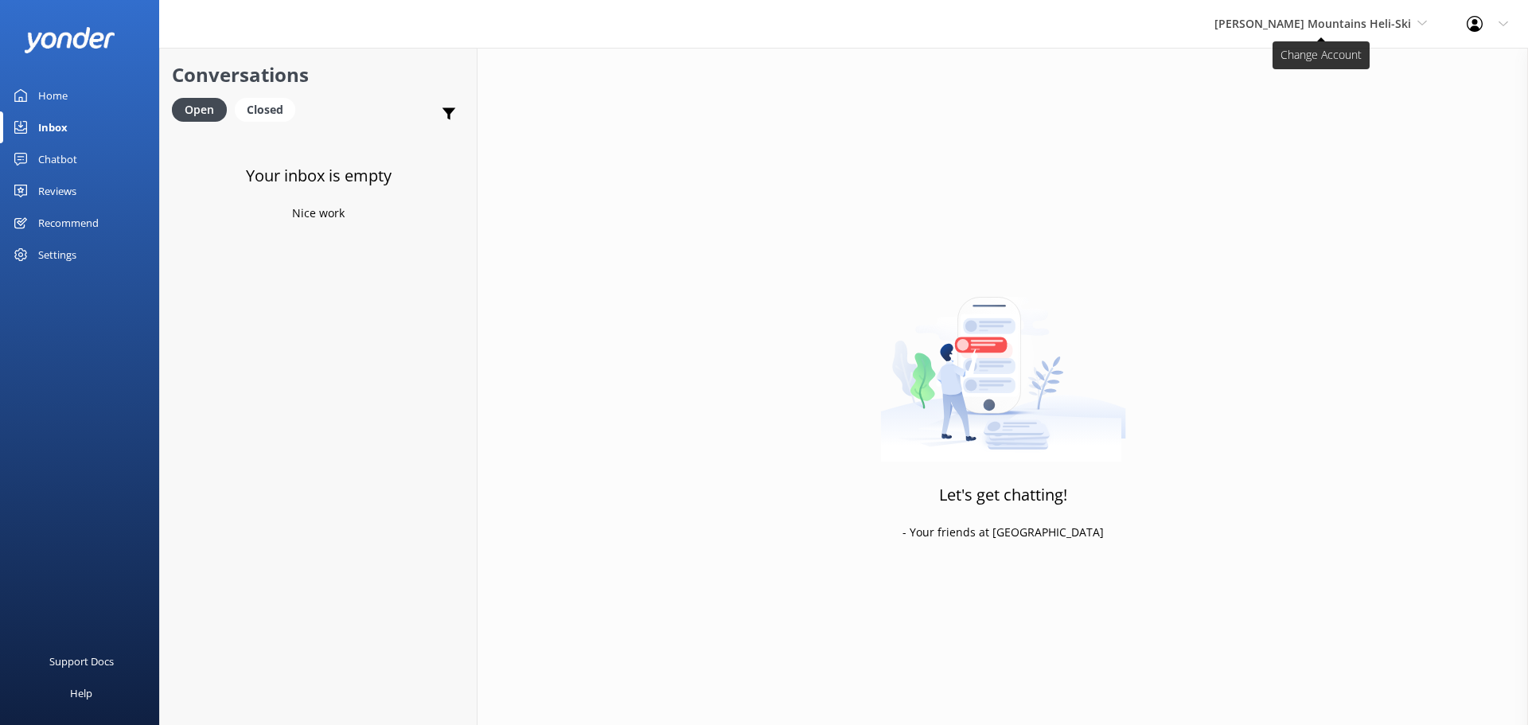
click at [1418, 16] on span "[PERSON_NAME] Mountains Heli-Ski" at bounding box center [1321, 24] width 213 height 18
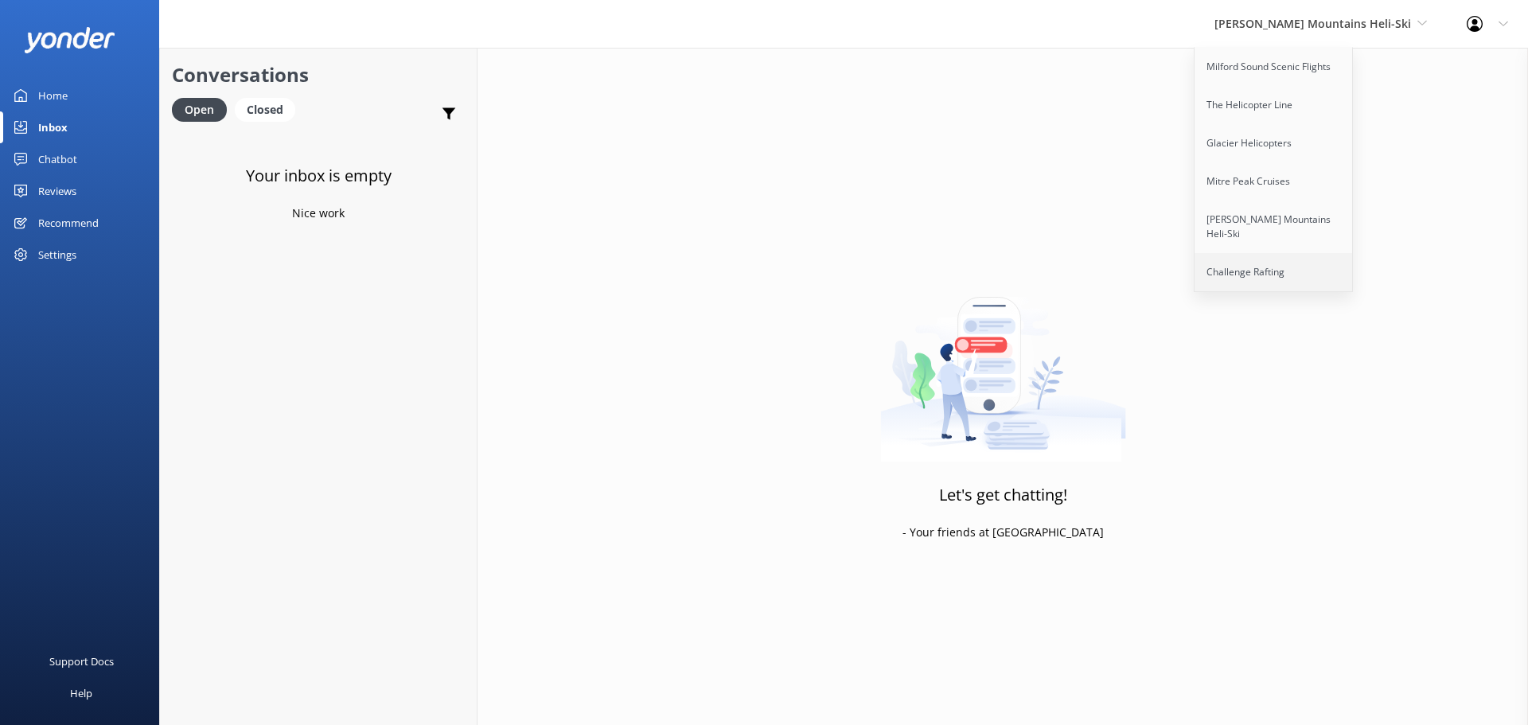
click at [1354, 269] on link "Challenge Rafting" at bounding box center [1274, 272] width 159 height 38
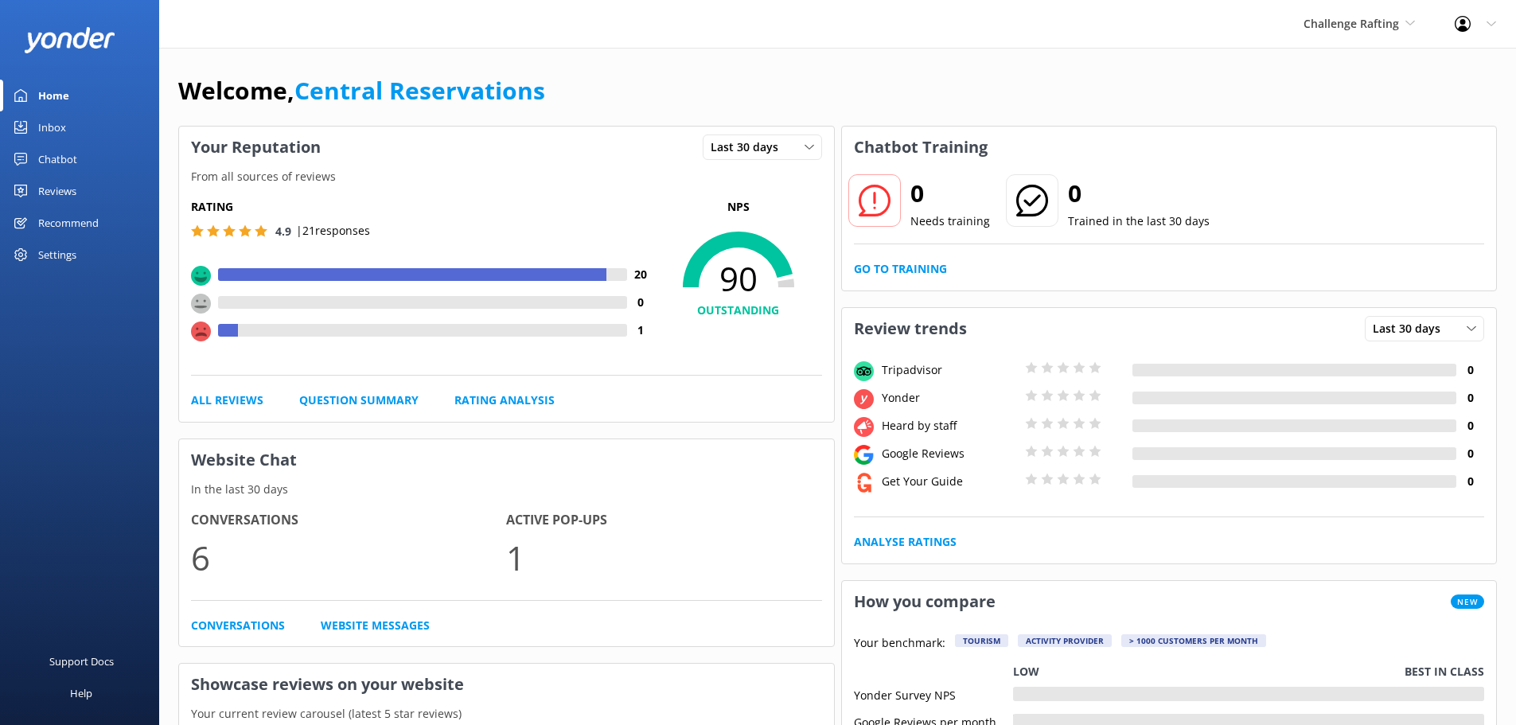
click at [60, 120] on div "Inbox" at bounding box center [52, 127] width 28 height 32
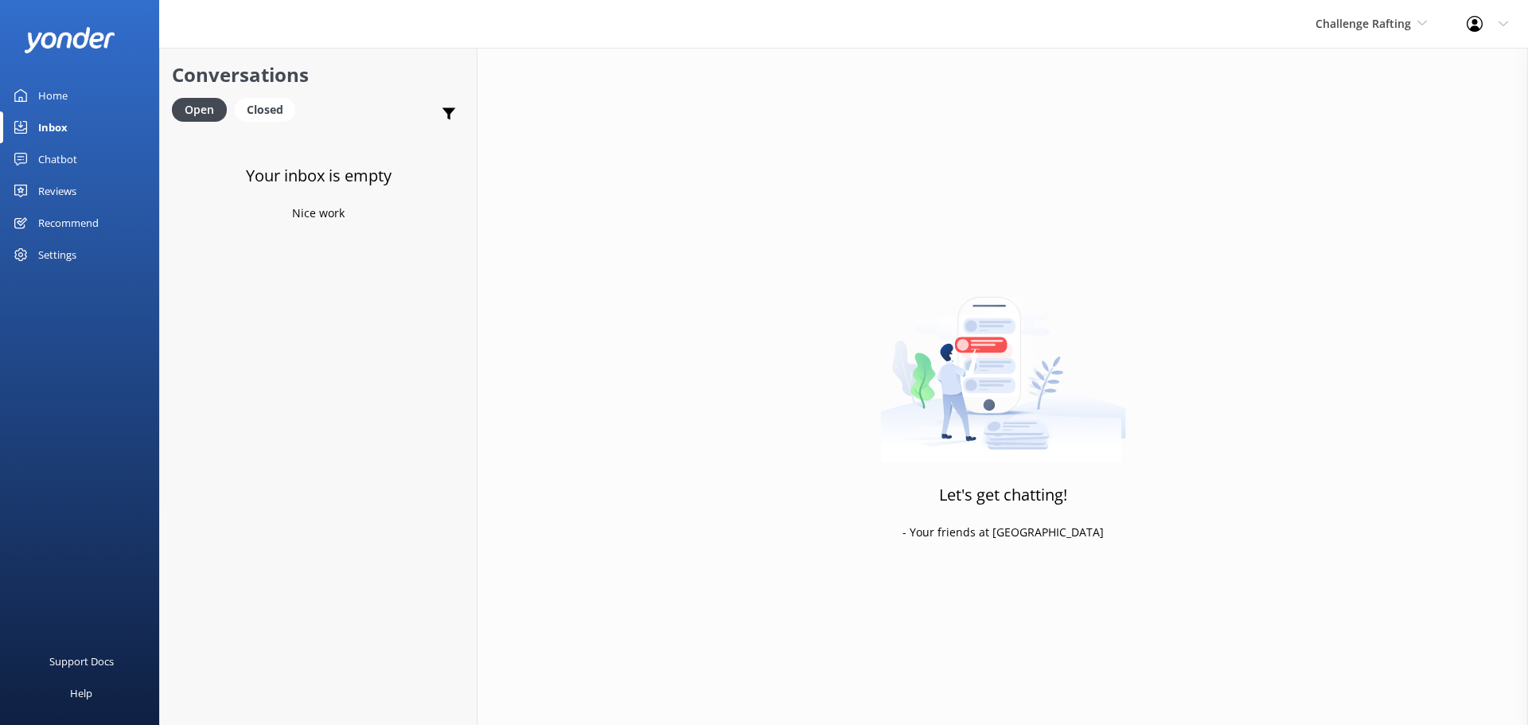
click at [1146, 9] on div "Challenge Rafting Milford Sound Scenic Flights The Helicopter Line Glacier Heli…" at bounding box center [764, 24] width 1528 height 48
